Goal: Information Seeking & Learning: Learn about a topic

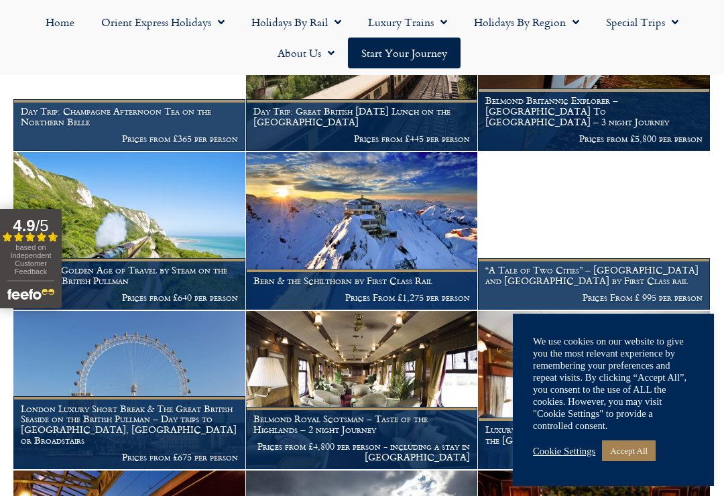
scroll to position [706, 0]
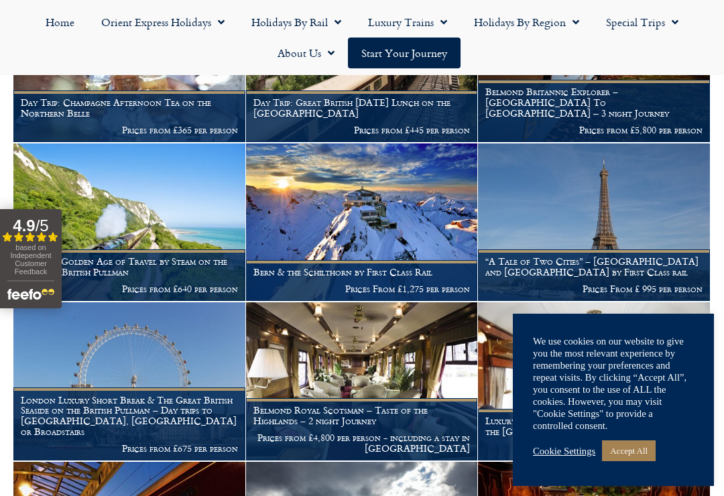
click at [557, 256] on h1 "“A Tale of Two Cities” – London and Paris by First Class rail" at bounding box center [594, 266] width 217 height 21
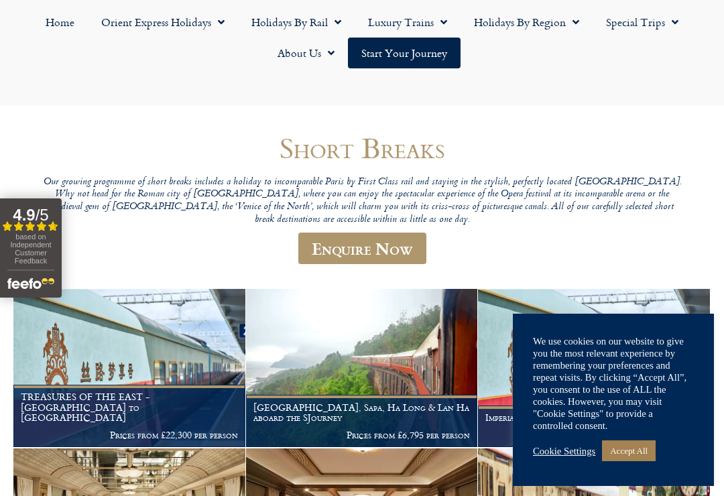
scroll to position [0, 0]
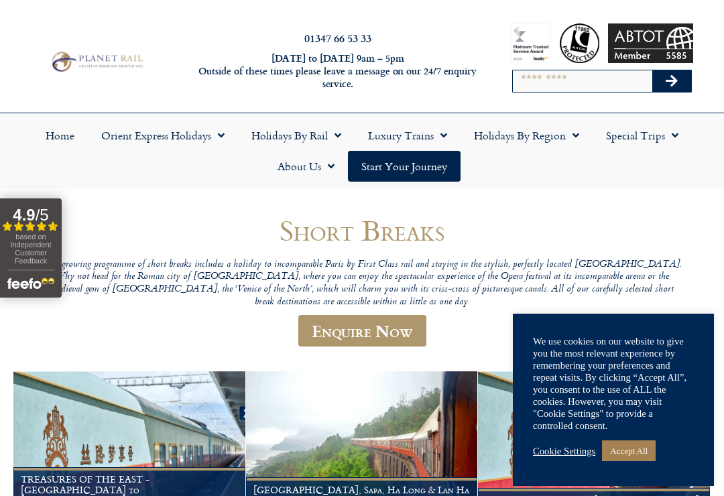
click at [333, 136] on span "Menu" at bounding box center [334, 135] width 13 height 24
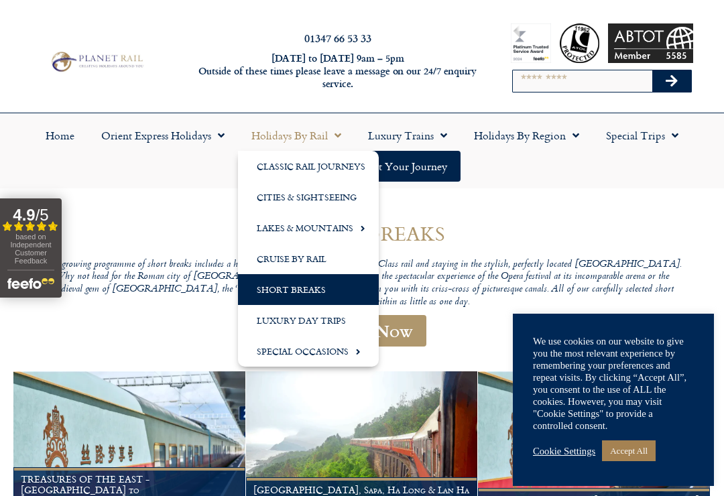
click at [298, 222] on link "Lakes & Mountains" at bounding box center [308, 228] width 141 height 31
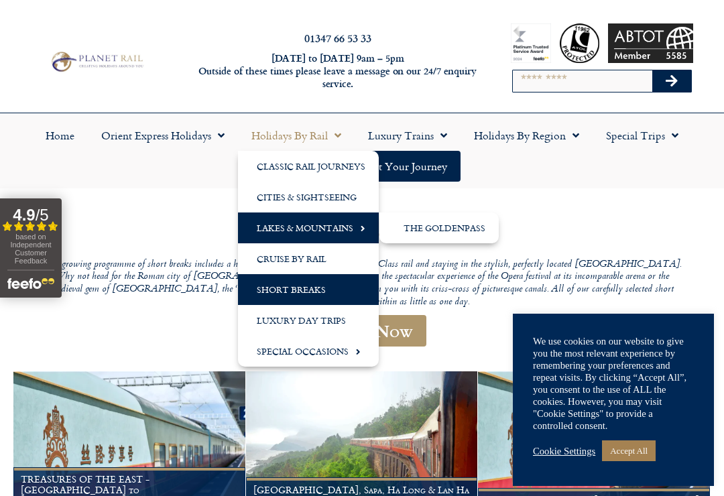
click at [331, 398] on img at bounding box center [362, 451] width 232 height 158
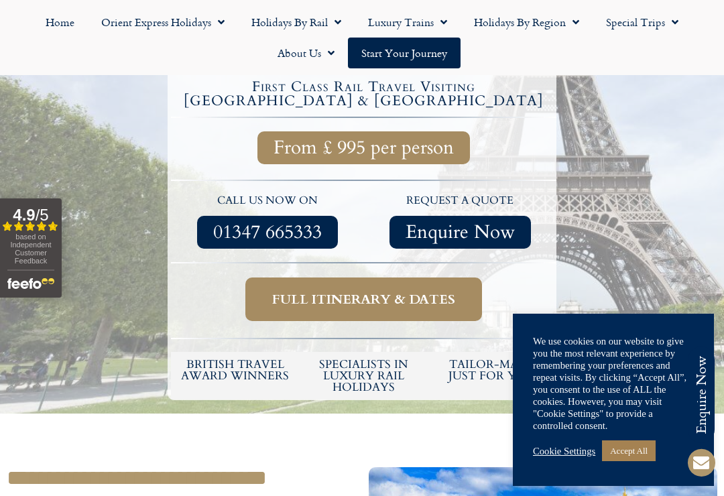
scroll to position [494, 0]
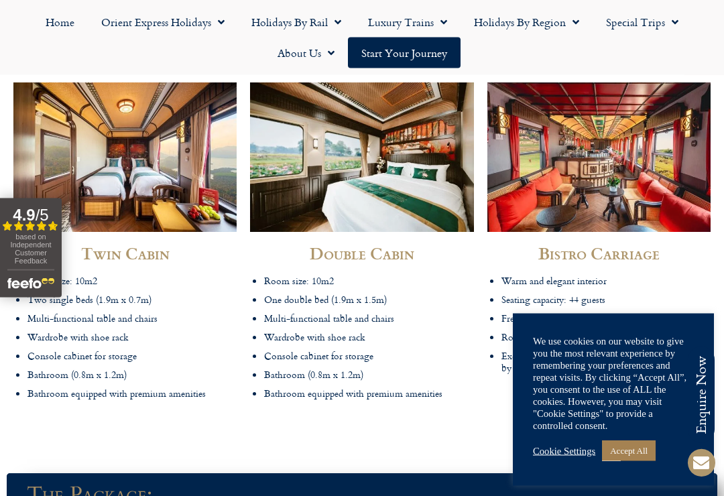
scroll to position [3100, 0]
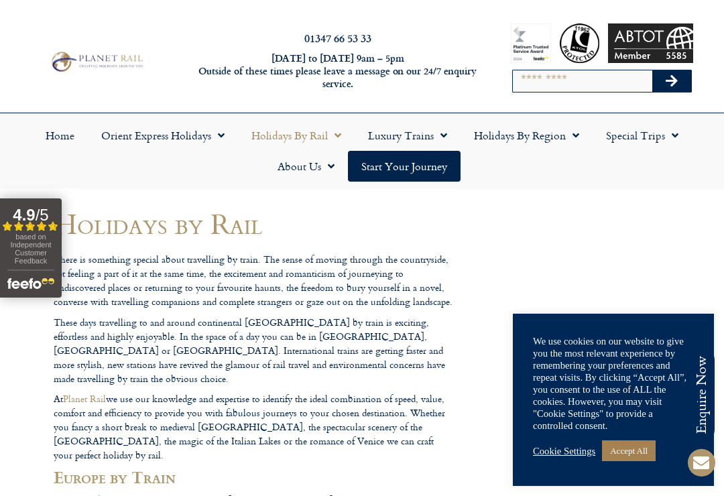
click at [409, 131] on link "Luxury Trains" at bounding box center [408, 135] width 106 height 31
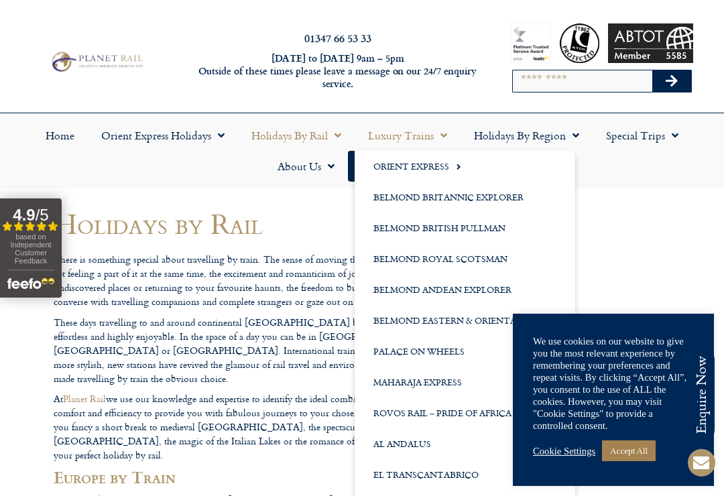
click at [498, 129] on link "Holidays by Region" at bounding box center [527, 135] width 132 height 31
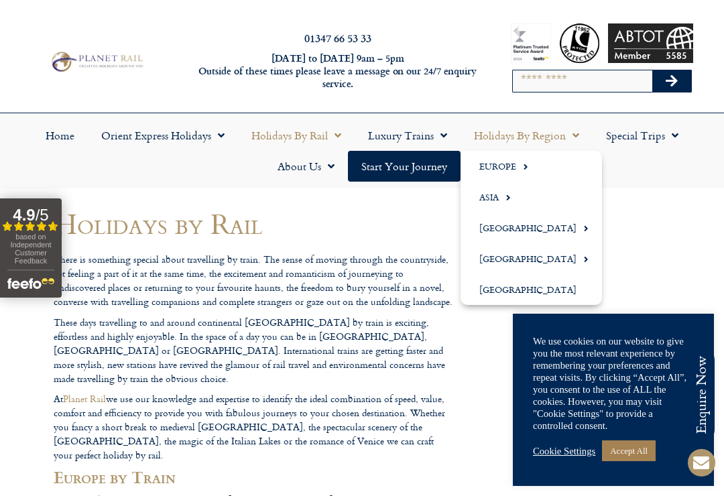
click at [501, 167] on link "Europe" at bounding box center [532, 166] width 142 height 31
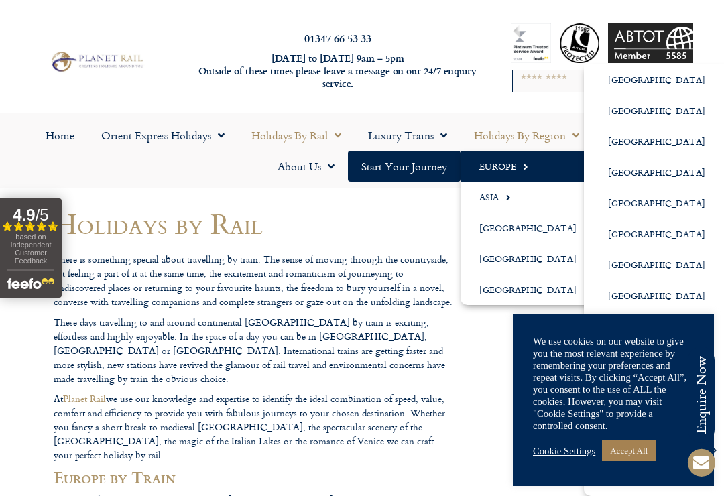
click at [568, 455] on link "Cookie Settings" at bounding box center [564, 451] width 62 height 12
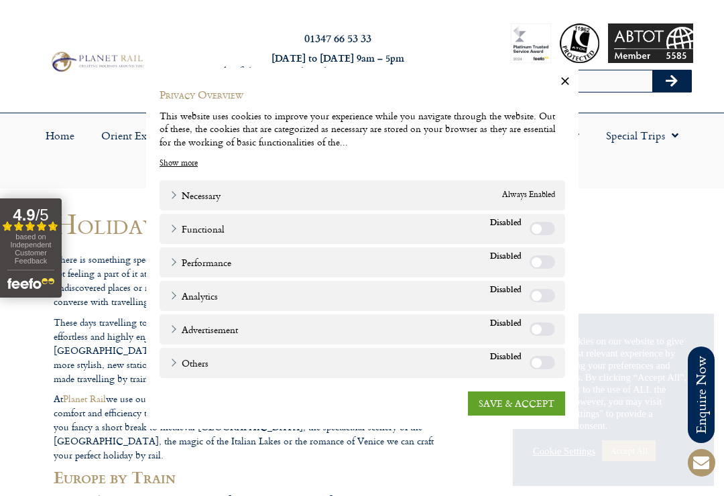
click at [497, 394] on link "SAVE & ACCEPT" at bounding box center [516, 403] width 97 height 24
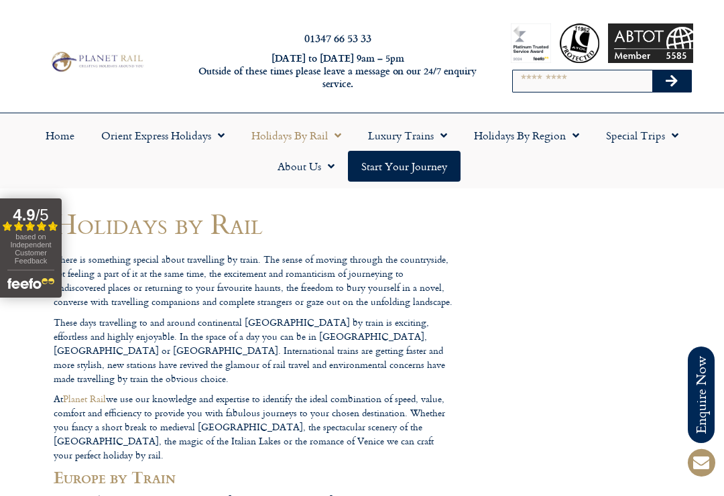
click at [397, 135] on link "Luxury Trains" at bounding box center [408, 135] width 106 height 31
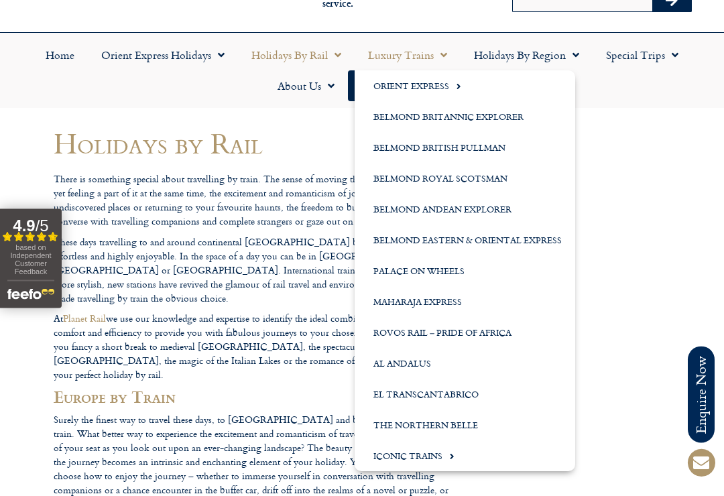
scroll to position [80, 0]
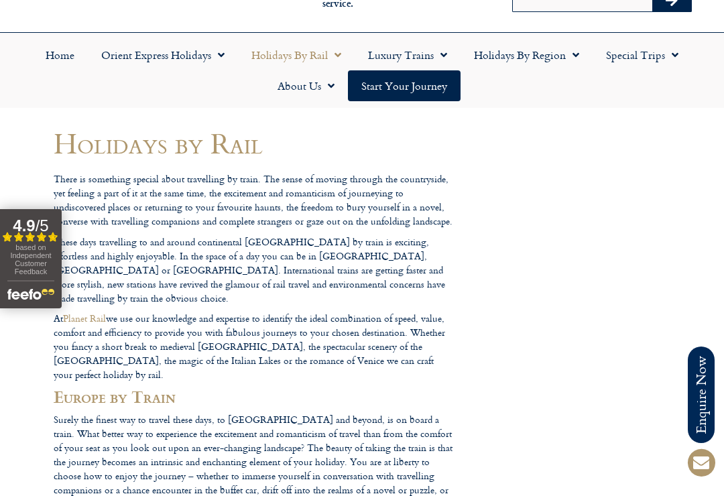
click at [531, 48] on link "Holidays by Region" at bounding box center [527, 55] width 132 height 31
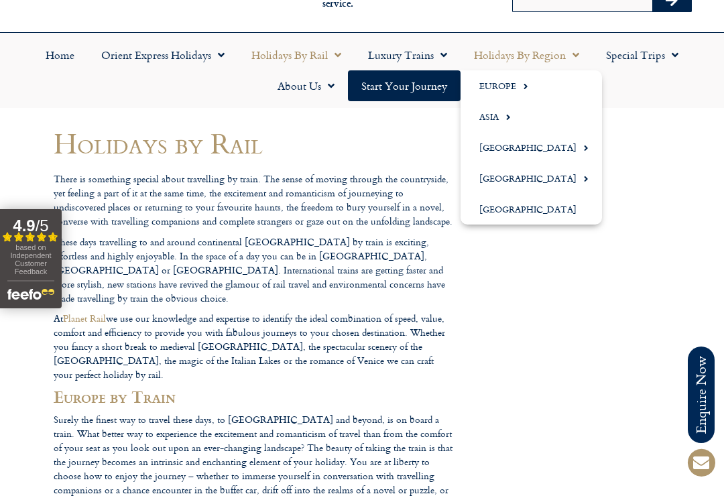
click at [493, 74] on link "Europe" at bounding box center [532, 85] width 142 height 31
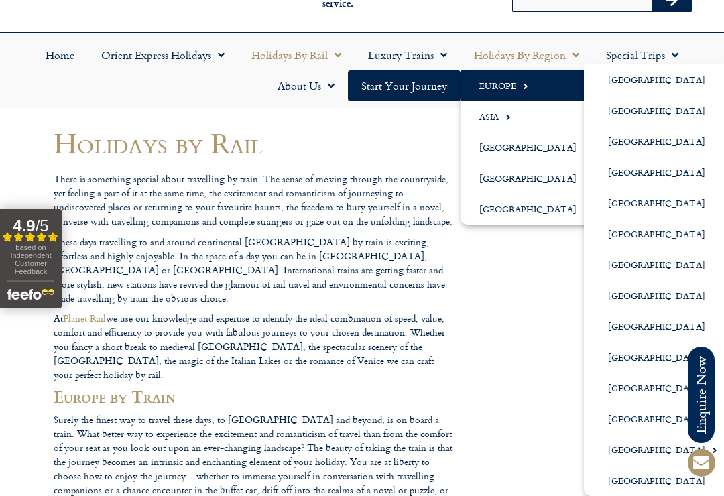
click at [612, 453] on link "[GEOGRAPHIC_DATA]" at bounding box center [657, 450] width 147 height 31
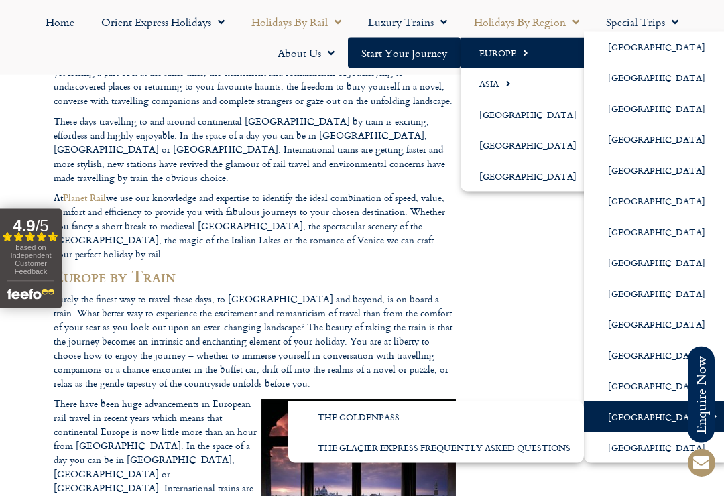
scroll to position [201, 0]
click at [698, 447] on span at bounding box center [701, 463] width 32 height 32
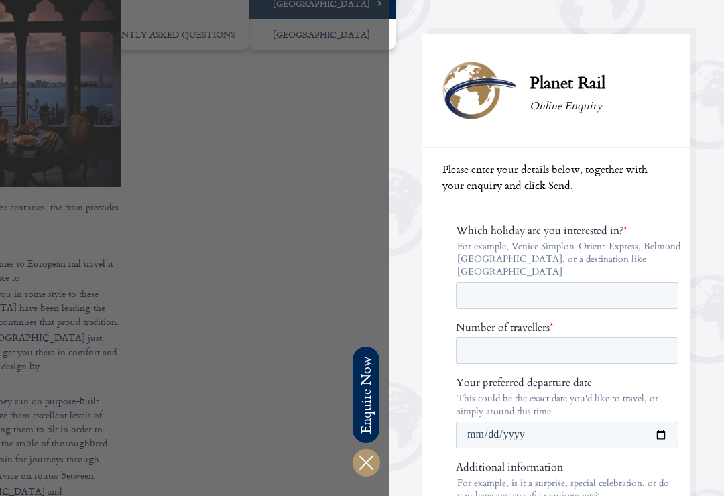
scroll to position [610, 0]
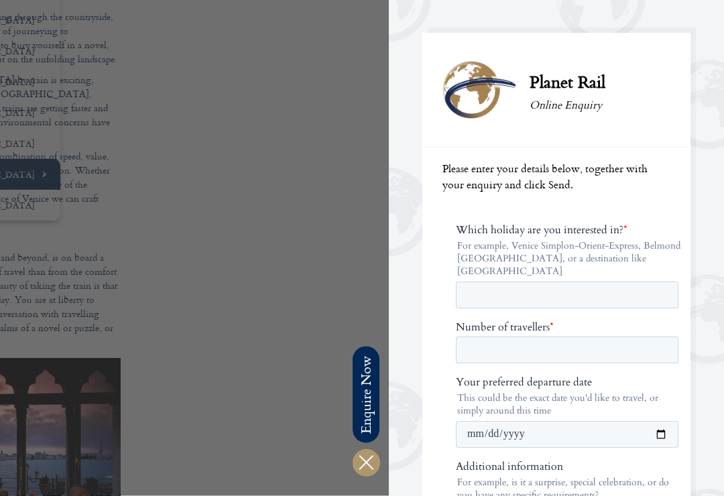
click at [364, 463] on icon at bounding box center [366, 463] width 32 height 32
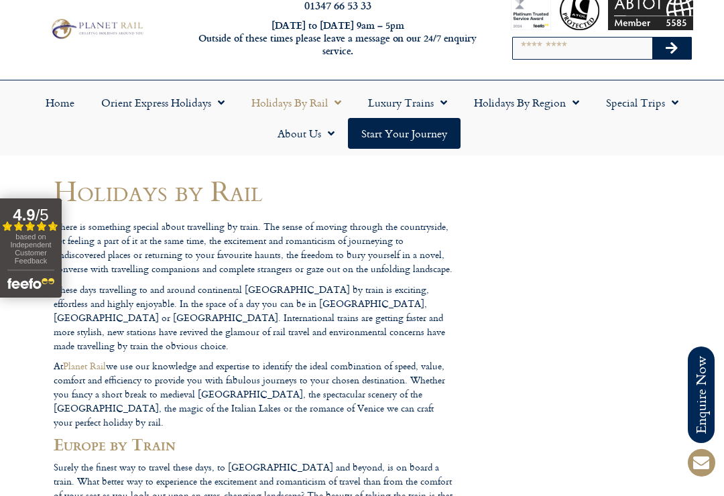
scroll to position [0, 0]
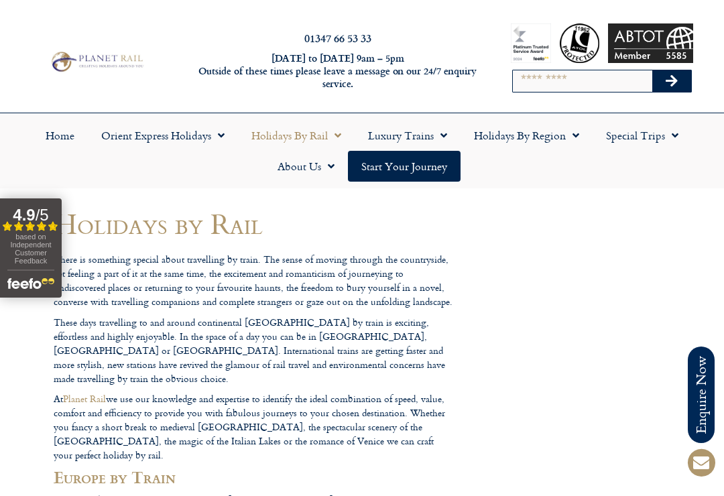
click at [399, 170] on link "Start your Journey" at bounding box center [404, 166] width 113 height 31
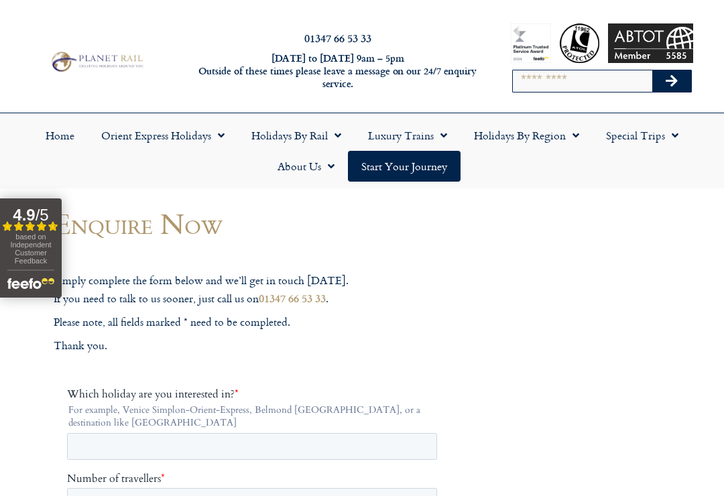
click at [574, 136] on span "Menu" at bounding box center [572, 135] width 13 height 24
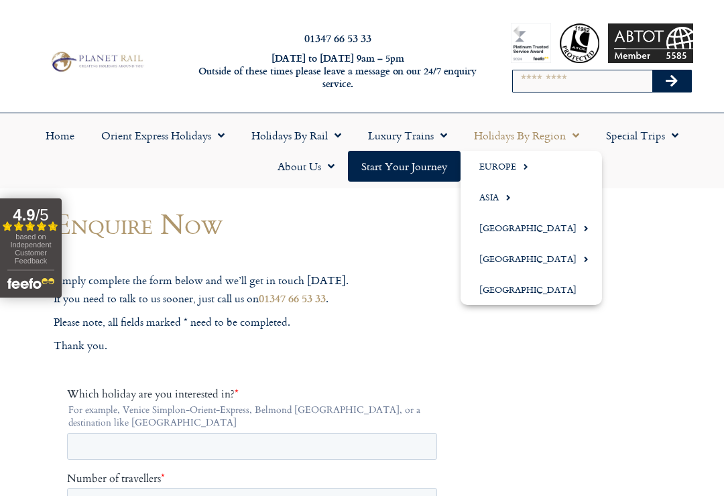
click at [503, 164] on link "Europe" at bounding box center [532, 166] width 142 height 31
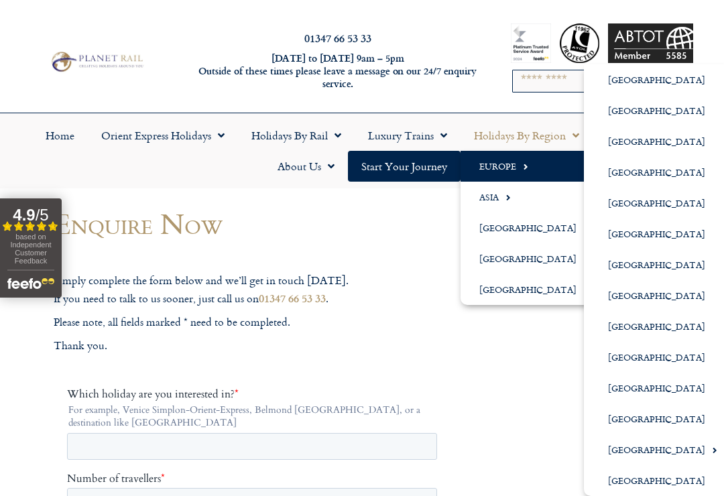
click at [622, 296] on link "[GEOGRAPHIC_DATA]" at bounding box center [657, 295] width 147 height 31
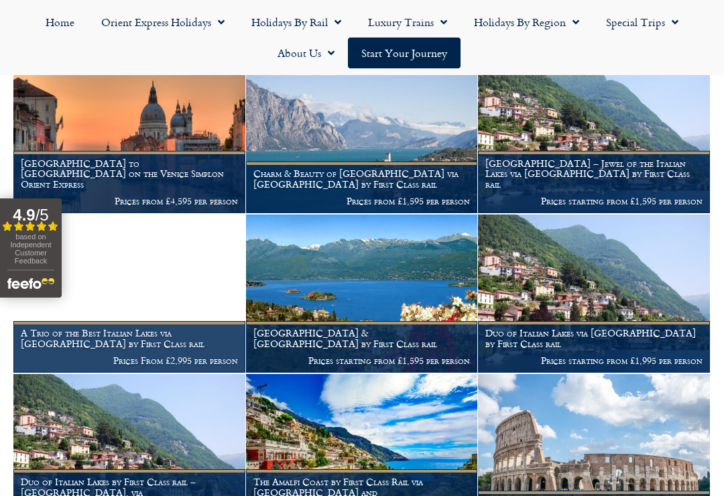
scroll to position [366, 0]
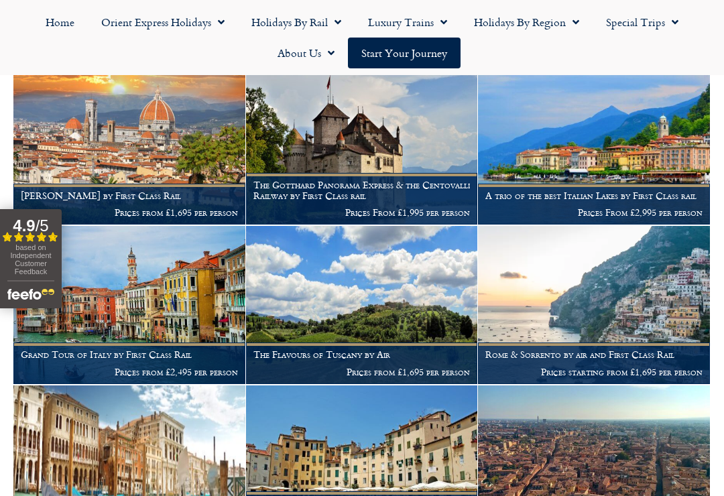
scroll to position [847, 0]
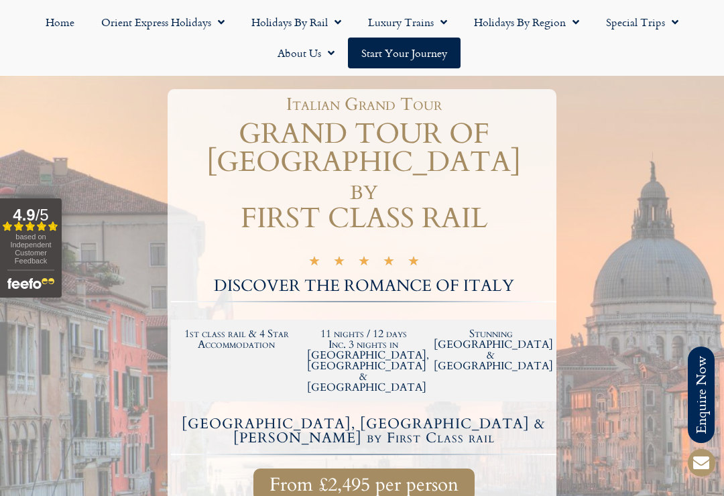
scroll to position [137, 0]
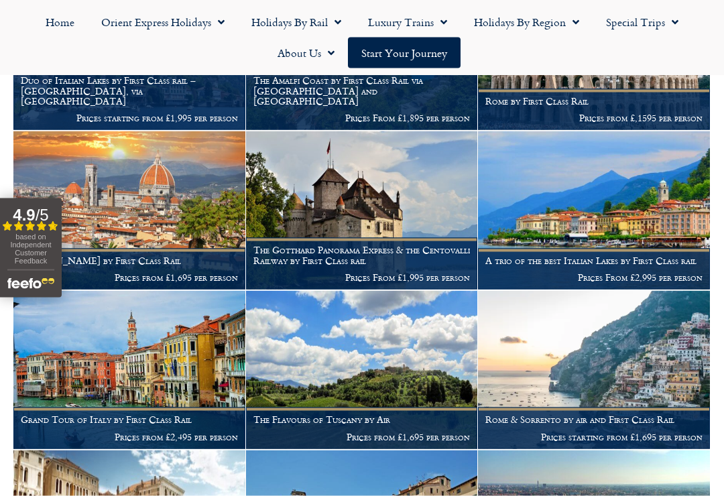
scroll to position [769, 0]
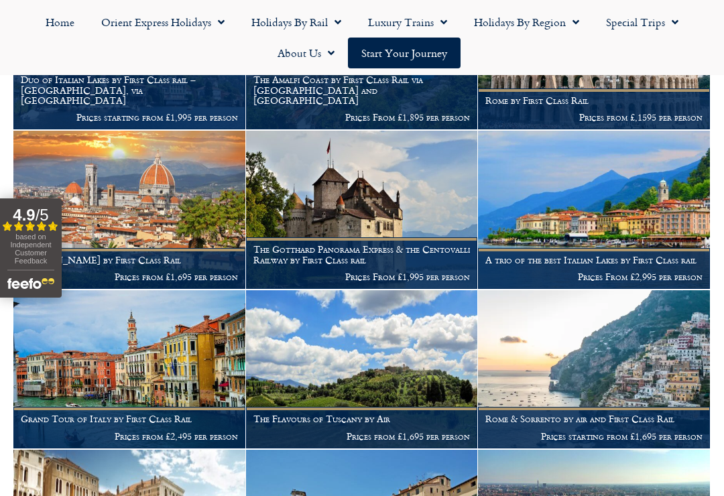
click at [559, 255] on h1 "A trio of the best Italian Lakes by First Class rail" at bounding box center [594, 260] width 217 height 11
click at [590, 272] on p "Prices From £2,995 per person" at bounding box center [594, 277] width 217 height 11
click at [570, 248] on figcaption "A trio of the best Italian Lakes by First Class rail Prices From £2,995 per per…" at bounding box center [594, 268] width 232 height 41
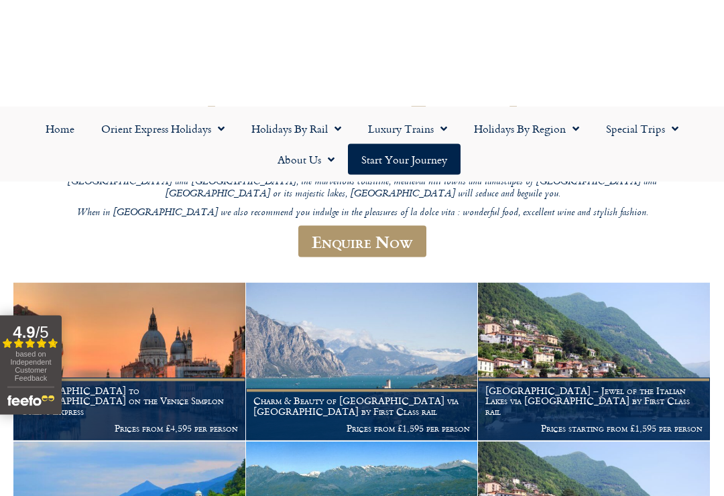
scroll to position [0, 0]
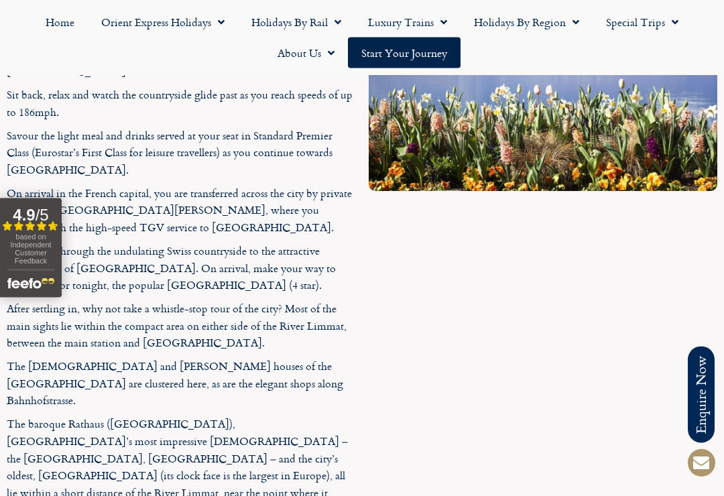
scroll to position [1665, 0]
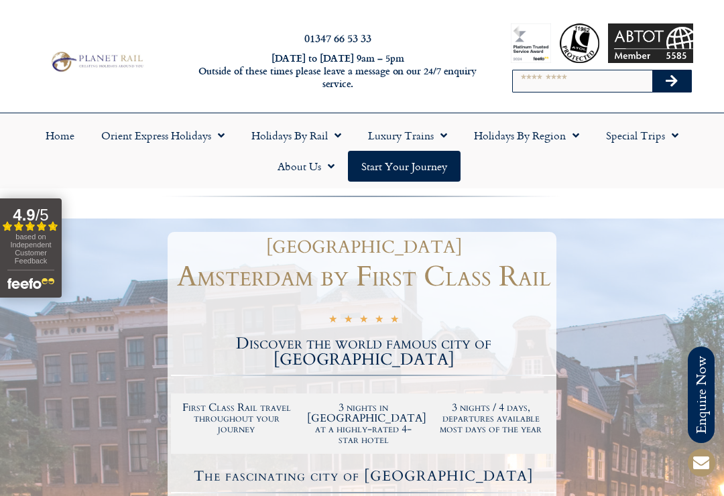
scroll to position [521, 0]
